Goal: Task Accomplishment & Management: Manage account settings

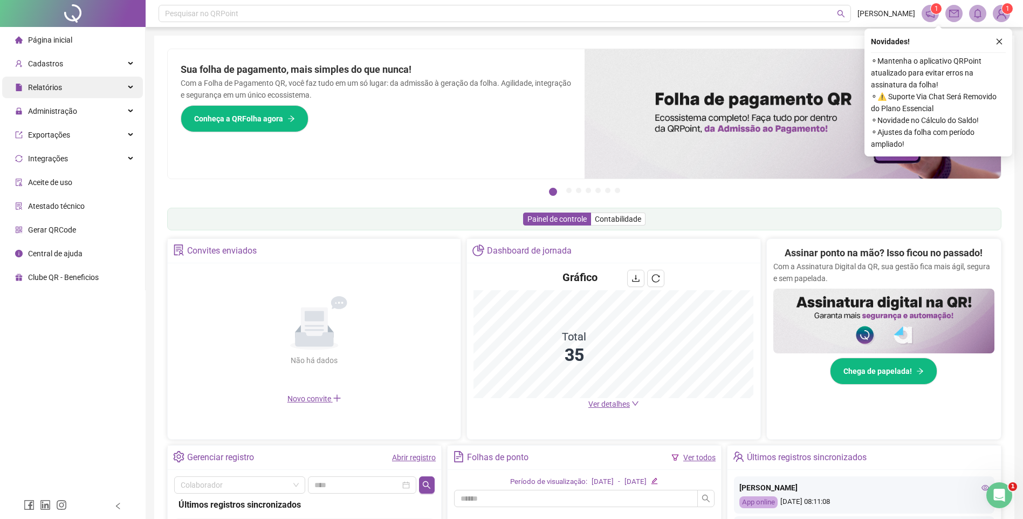
click at [76, 90] on div "Relatórios" at bounding box center [72, 88] width 141 height 22
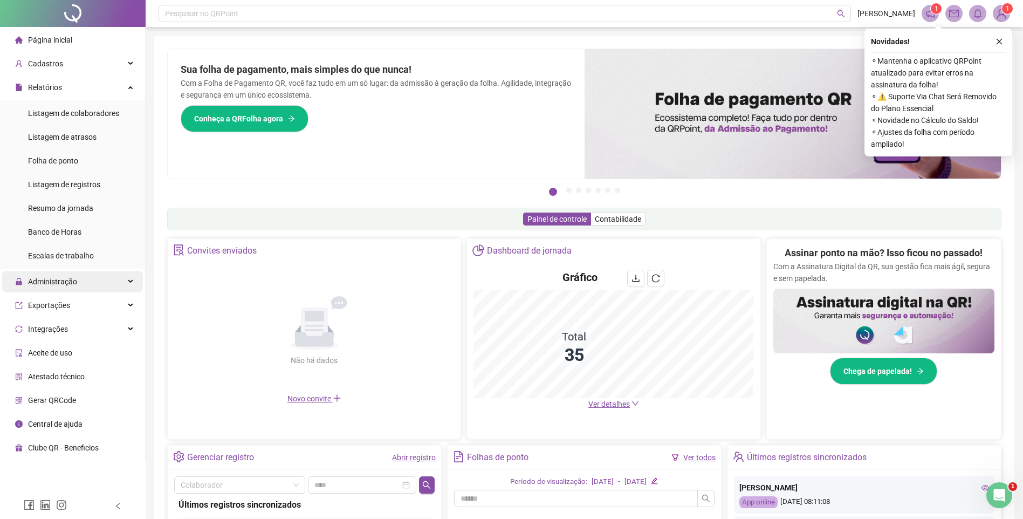
click at [60, 289] on span "Administração" at bounding box center [46, 282] width 62 height 22
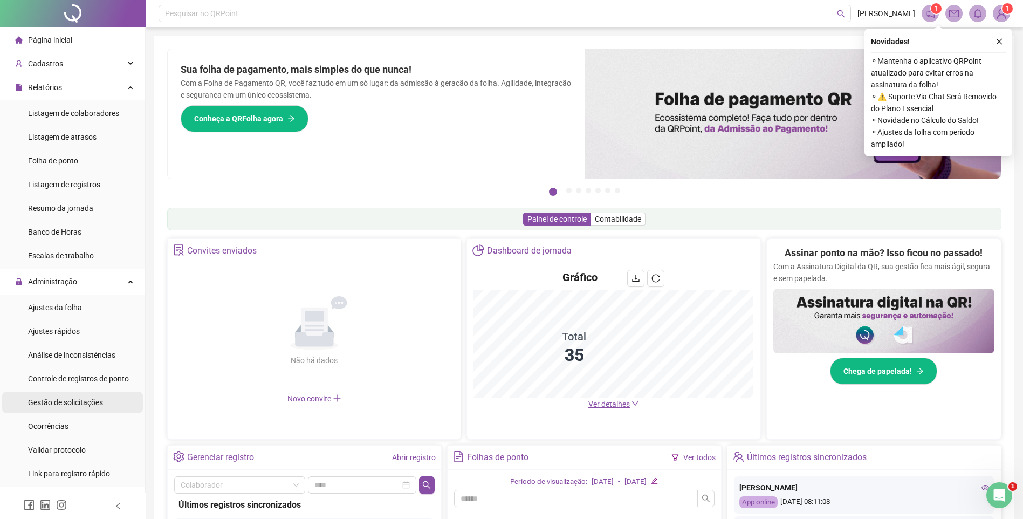
drag, startPoint x: 77, startPoint y: 410, endPoint x: 120, endPoint y: 412, distance: 43.2
click at [77, 410] on div "Gestão de solicitações" at bounding box center [65, 402] width 75 height 22
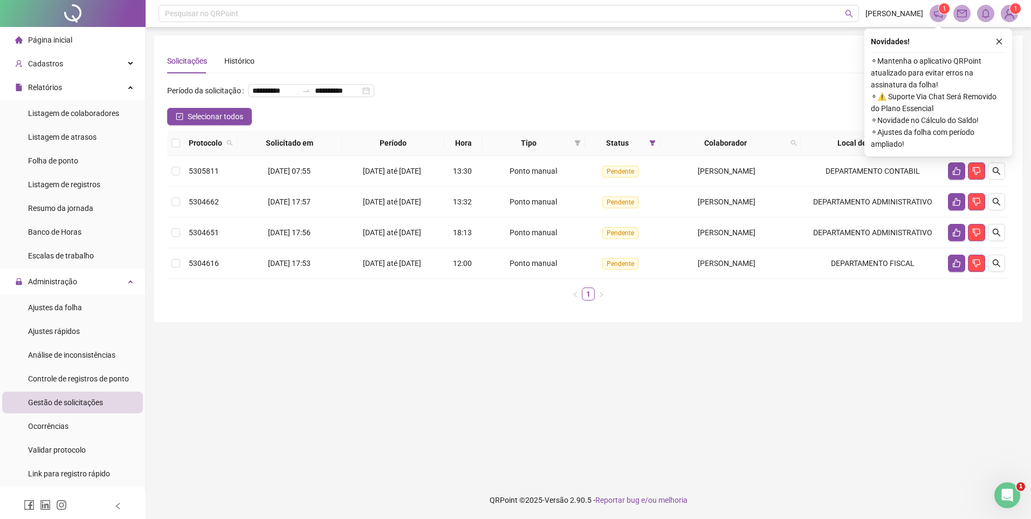
drag, startPoint x: 130, startPoint y: 412, endPoint x: 344, endPoint y: 383, distance: 216.1
click at [344, 383] on main "**********" at bounding box center [588, 254] width 868 height 437
click at [999, 44] on icon "close" at bounding box center [999, 42] width 8 height 8
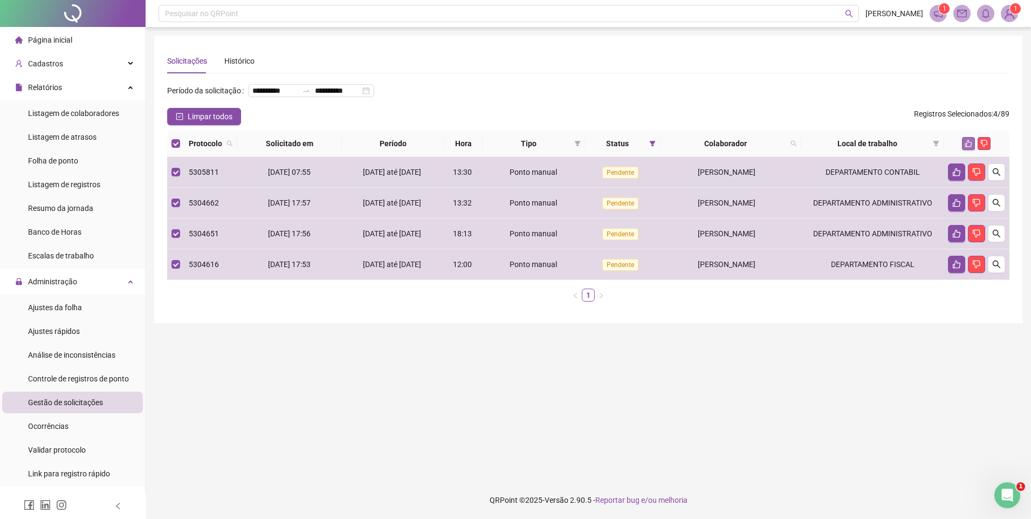
click at [966, 147] on icon "like" at bounding box center [968, 143] width 7 height 7
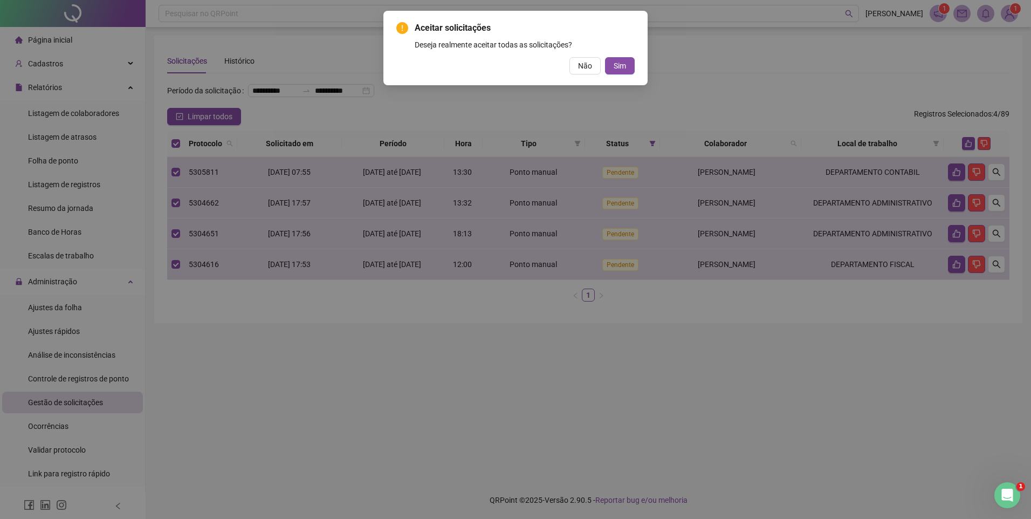
drag, startPoint x: 633, startPoint y: 75, endPoint x: 624, endPoint y: 70, distance: 10.9
click at [632, 75] on div "Aceitar solicitações Deseja realmente aceitar todas as solicitações? Não Sim" at bounding box center [515, 48] width 264 height 74
click at [624, 70] on span "Sim" at bounding box center [620, 66] width 12 height 12
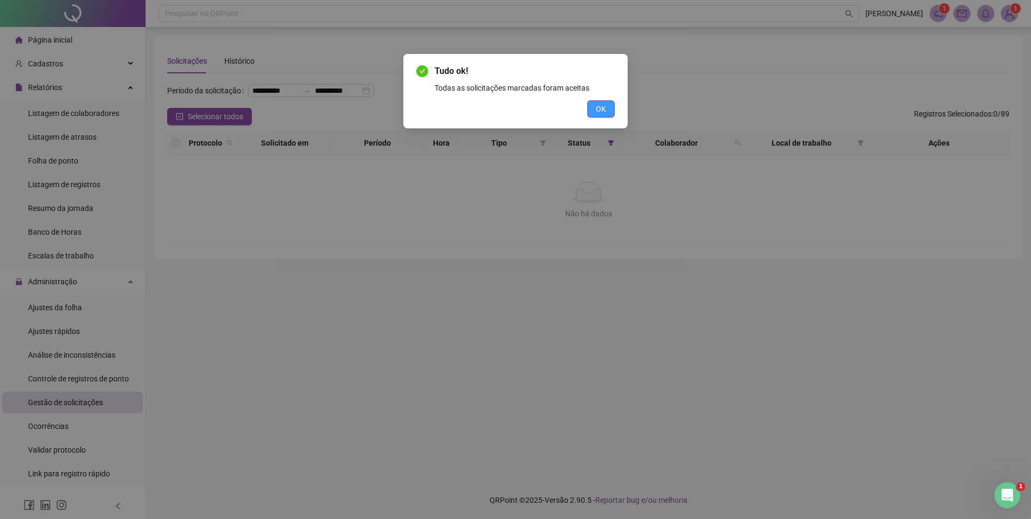
click at [597, 112] on span "OK" at bounding box center [601, 109] width 10 height 12
